Goal: Browse casually: Explore the website without a specific task or goal

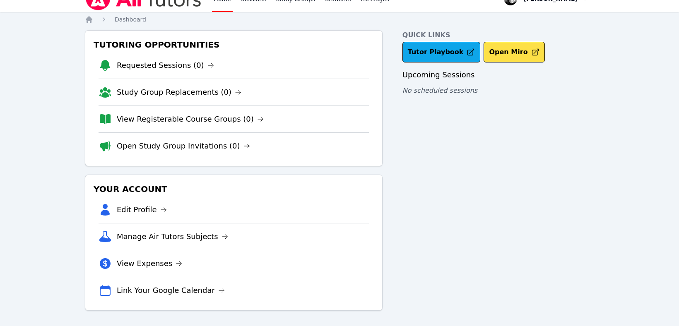
click at [668, 105] on div "Home Sessions Study Groups Students Messages Open user menu [PERSON_NAME] Open …" at bounding box center [339, 157] width 679 height 342
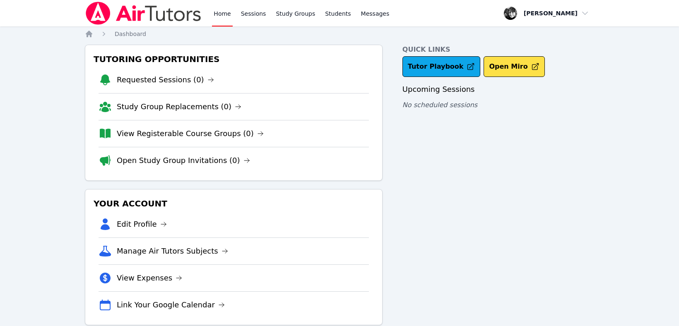
click at [668, 105] on div "Home Sessions Study Groups Students Messages Open user menu Courtney Maher Open…" at bounding box center [339, 171] width 679 height 342
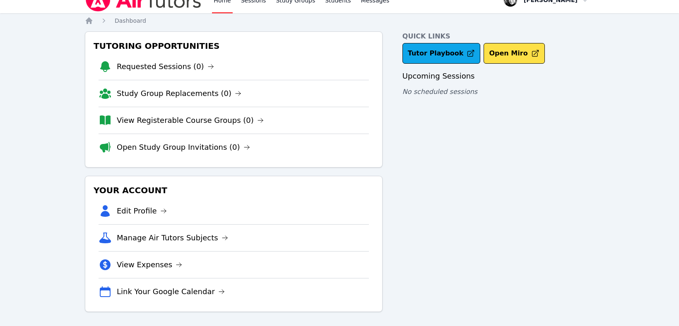
scroll to position [14, 0]
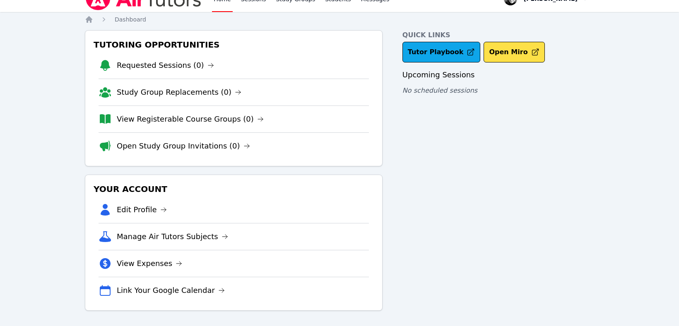
drag, startPoint x: 0, startPoint y: 0, endPoint x: 674, endPoint y: 102, distance: 681.8
click at [674, 102] on div "Home Sessions Study Groups Students Messages Open user menu Courtney Maher Open…" at bounding box center [339, 157] width 679 height 342
